Goal: Task Accomplishment & Management: Manage account settings

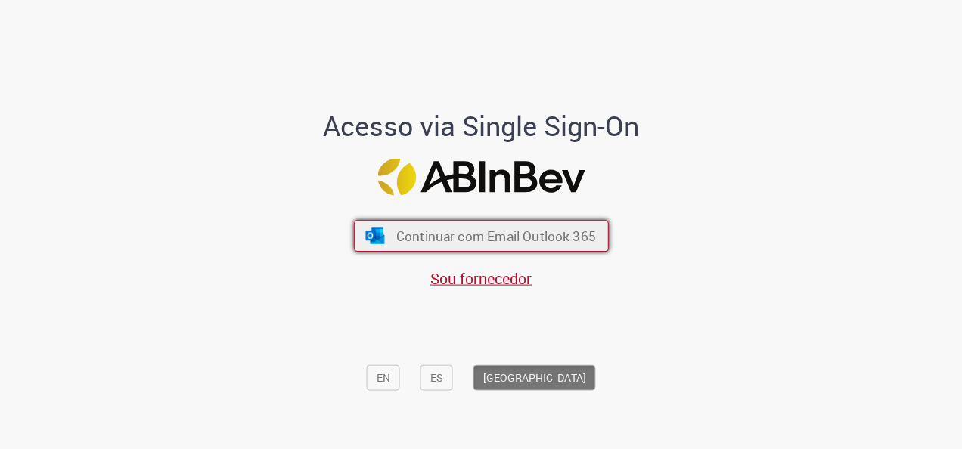
click at [528, 231] on span "Continuar com Email Outlook 365" at bounding box center [496, 236] width 200 height 17
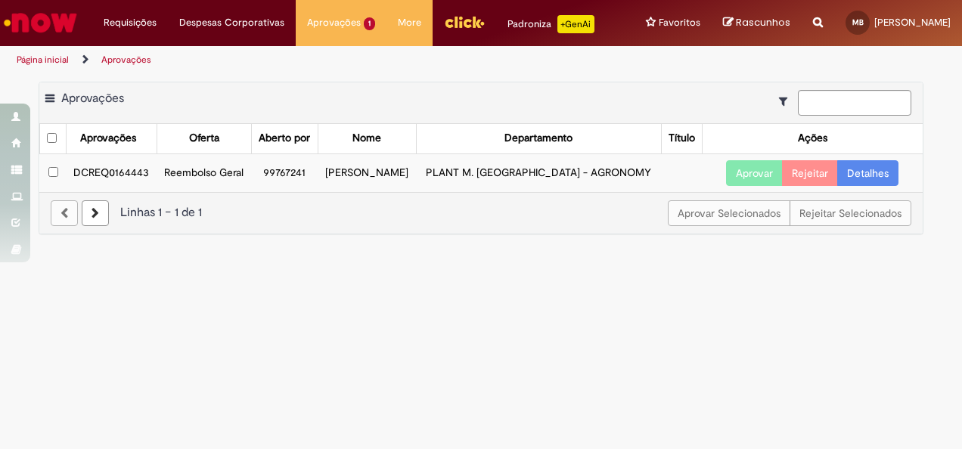
click at [876, 186] on link "Detalhes" at bounding box center [867, 173] width 61 height 26
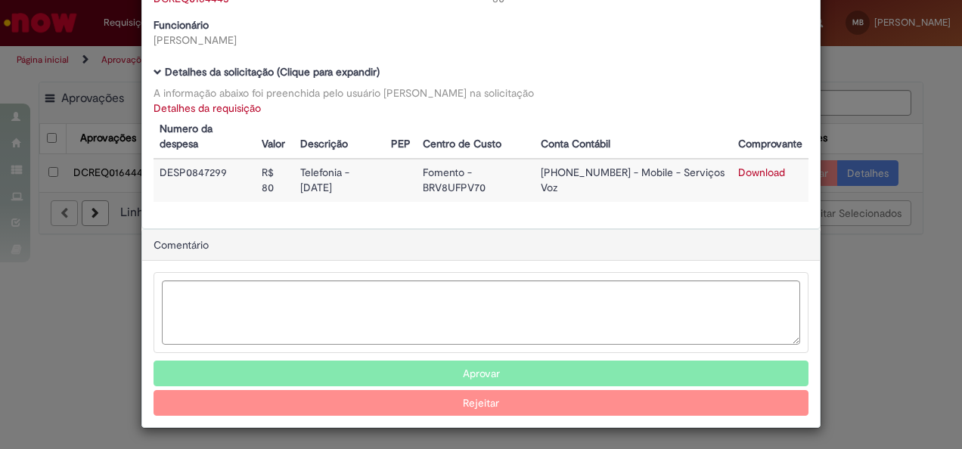
scroll to position [89, 0]
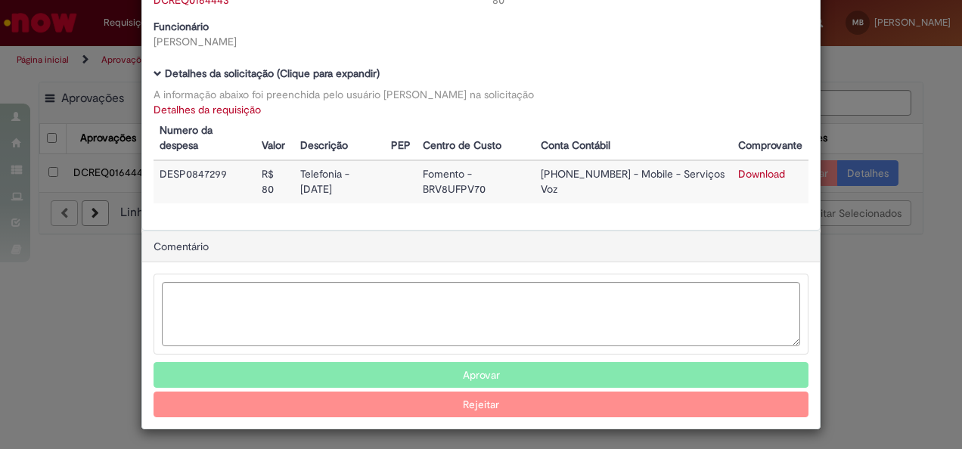
click at [487, 371] on button "Aprovar" at bounding box center [481, 375] width 655 height 26
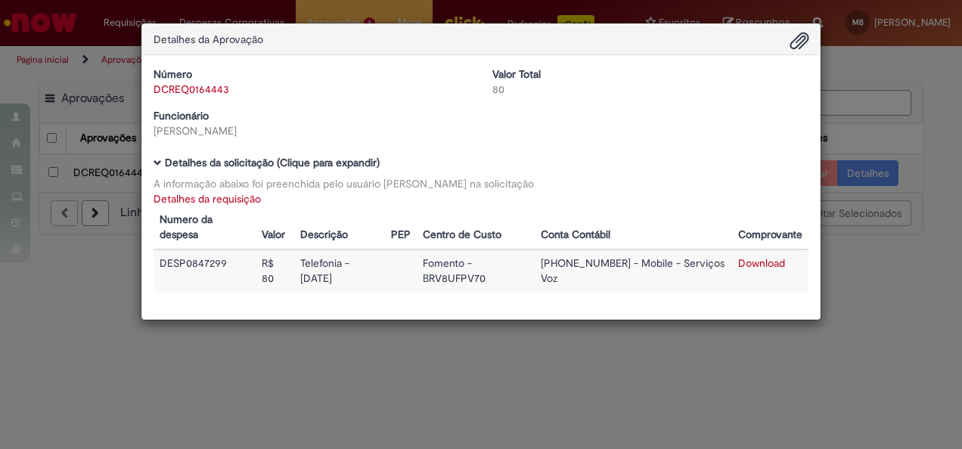
scroll to position [0, 0]
